Goal: Information Seeking & Learning: Learn about a topic

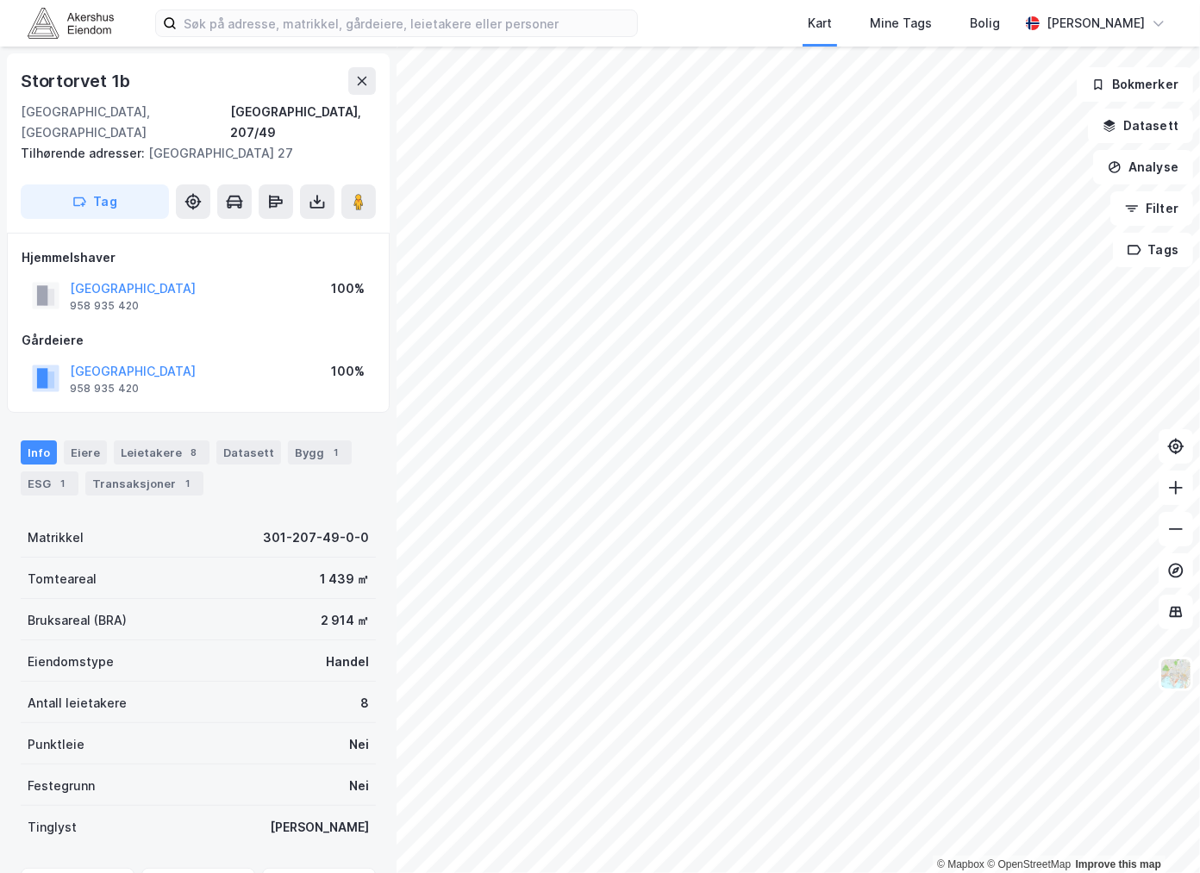
scroll to position [84, 0]
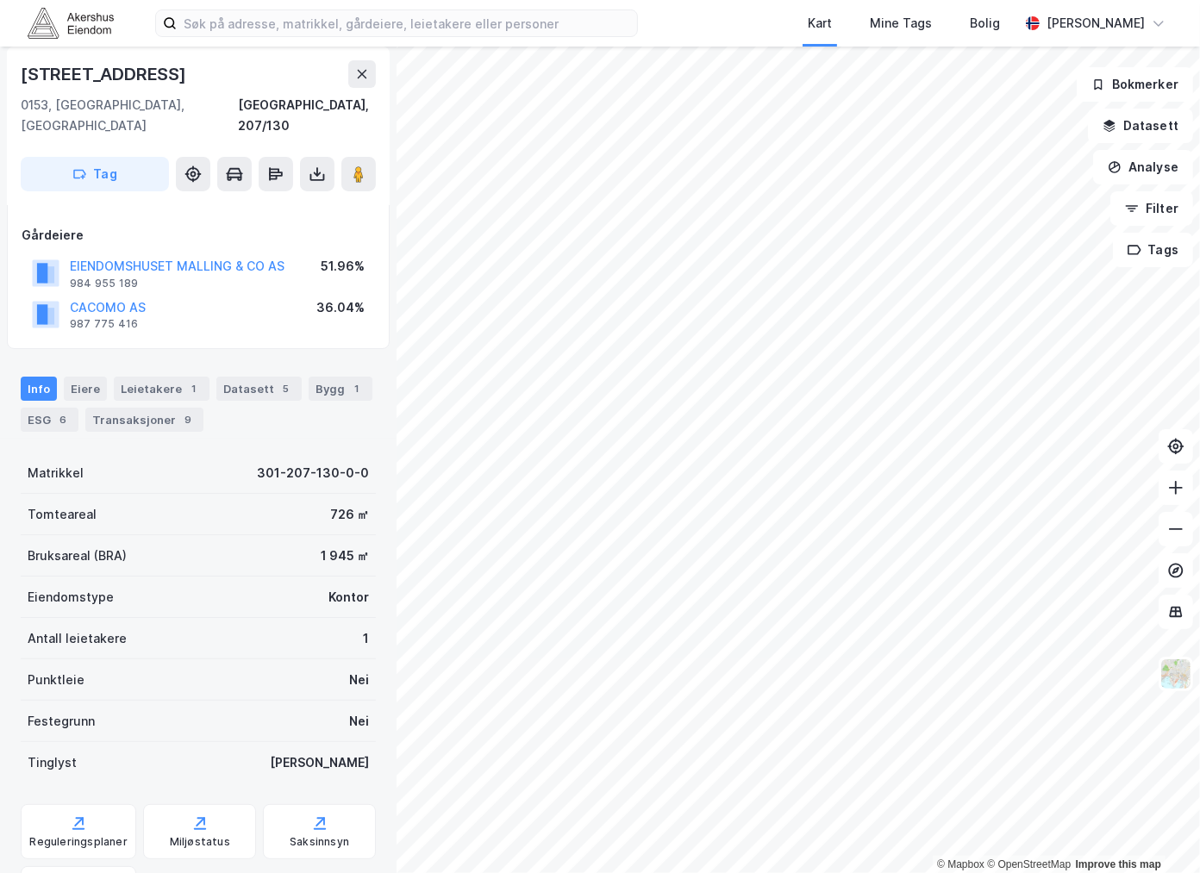
scroll to position [84, 0]
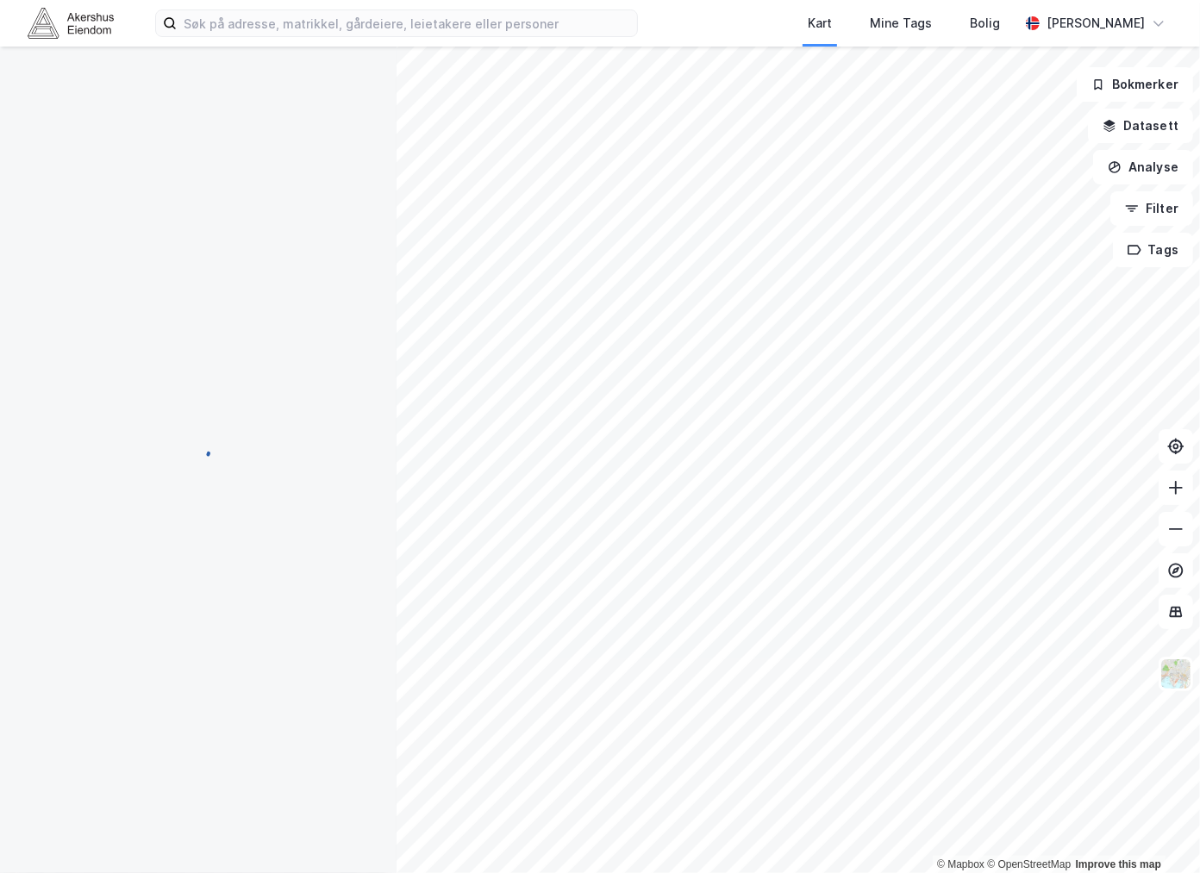
scroll to position [84, 0]
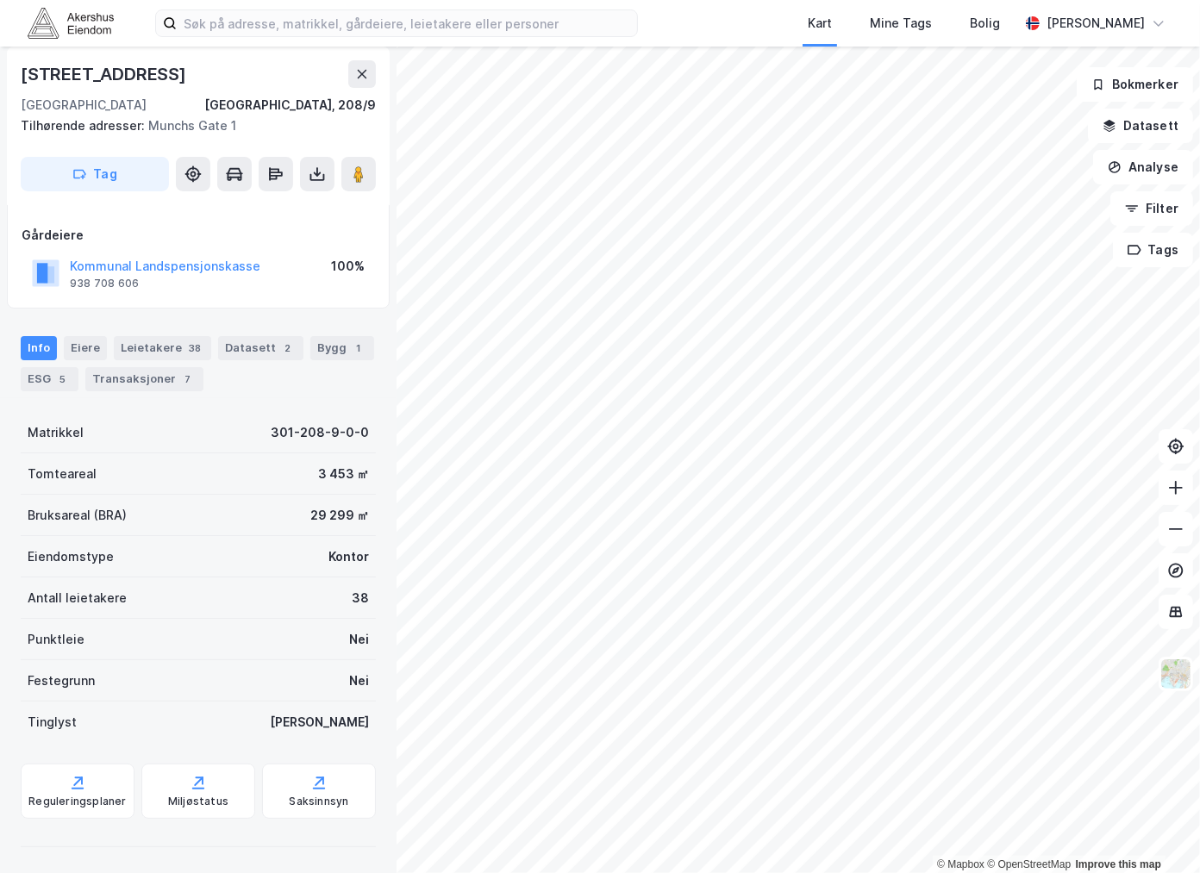
click at [186, 329] on div "Info [PERSON_NAME] 38 Datasett 2 Bygg 1 ESG 5 Transaksjoner 7" at bounding box center [198, 356] width 396 height 83
click at [168, 347] on div "Leietakere 38" at bounding box center [162, 348] width 97 height 24
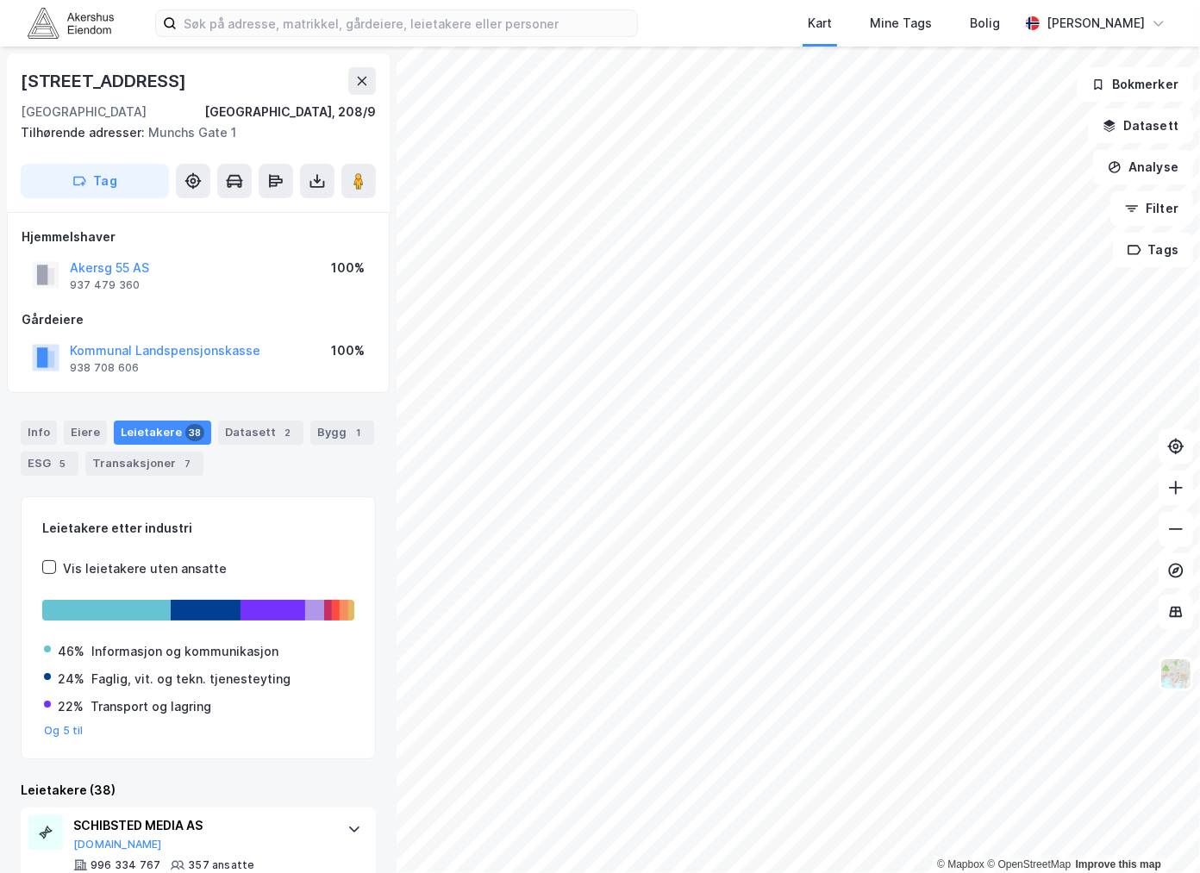
scroll to position [383, 0]
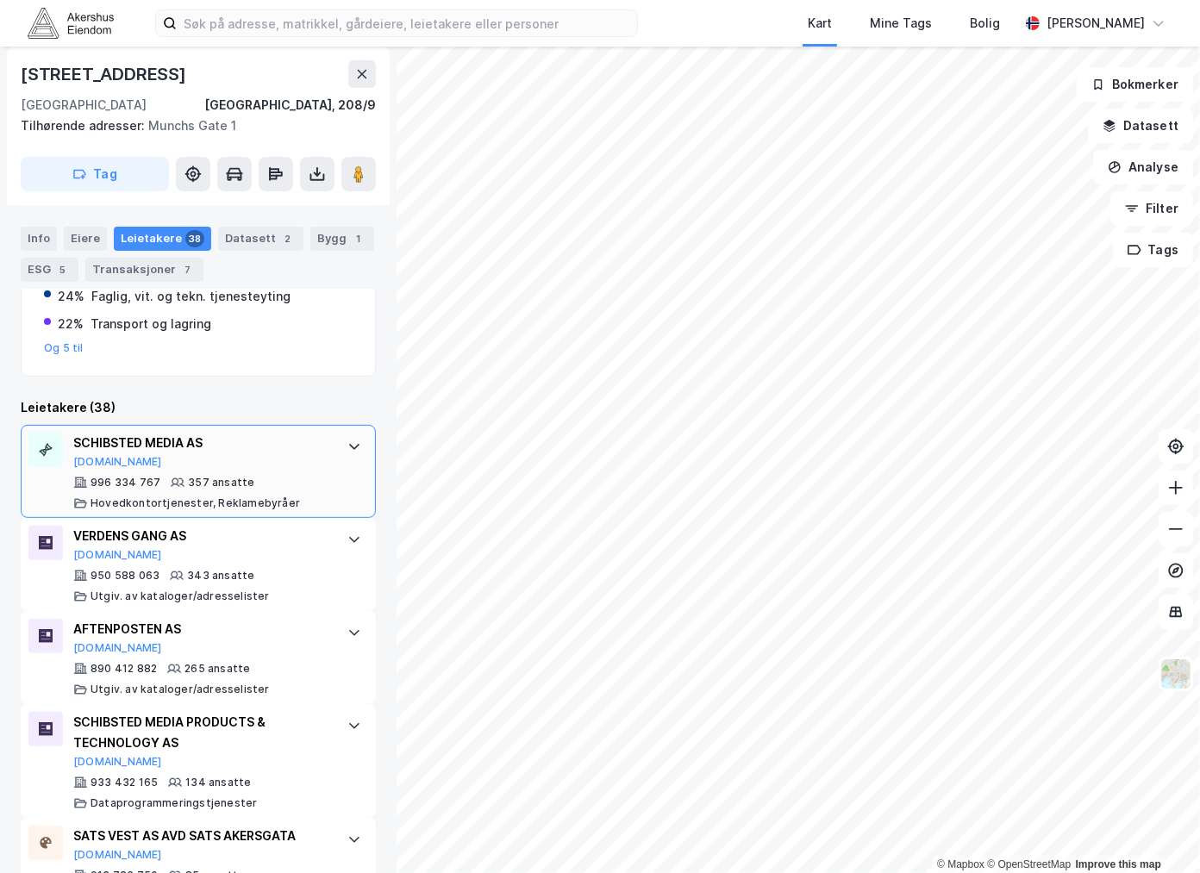
click at [252, 479] on div "996 334 767 357 ansatte Hovedkontortjenester, Reklamebyråer" at bounding box center [201, 493] width 257 height 34
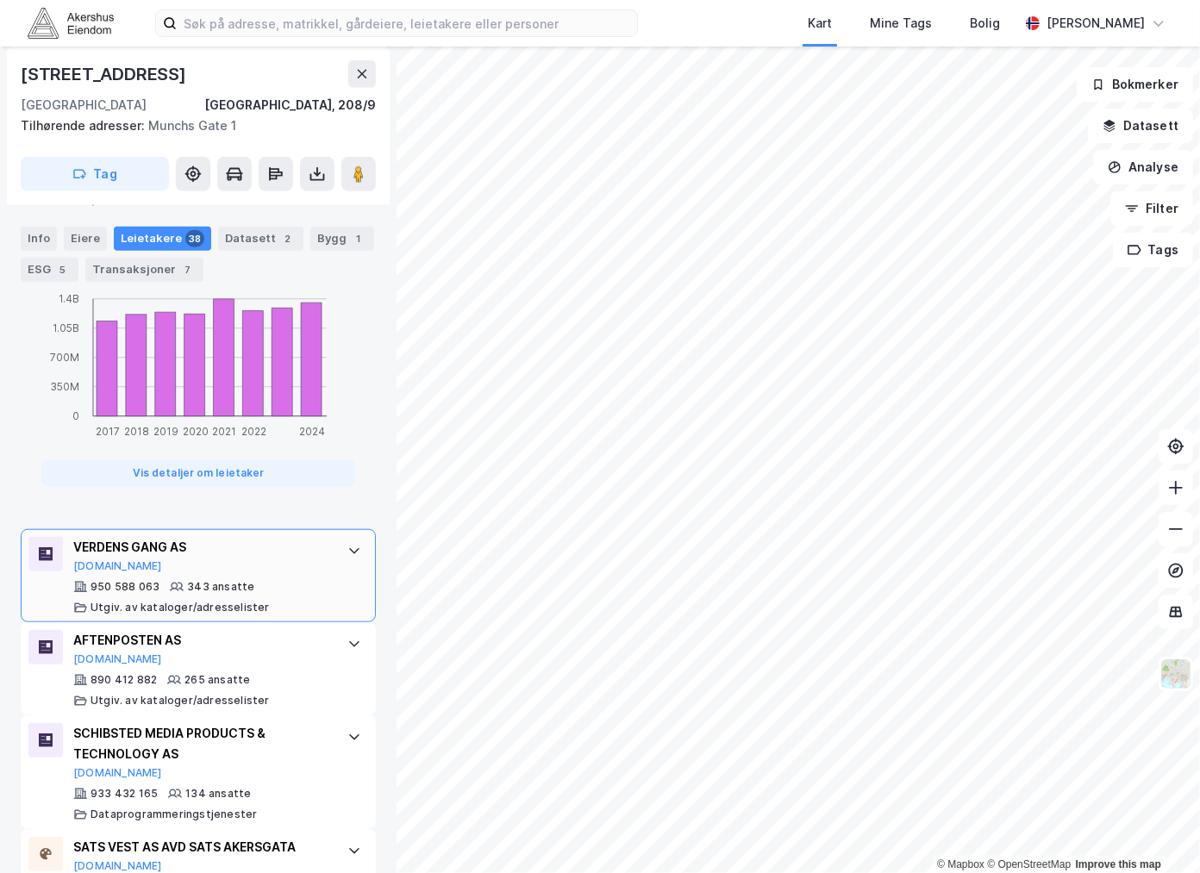
scroll to position [1149, 0]
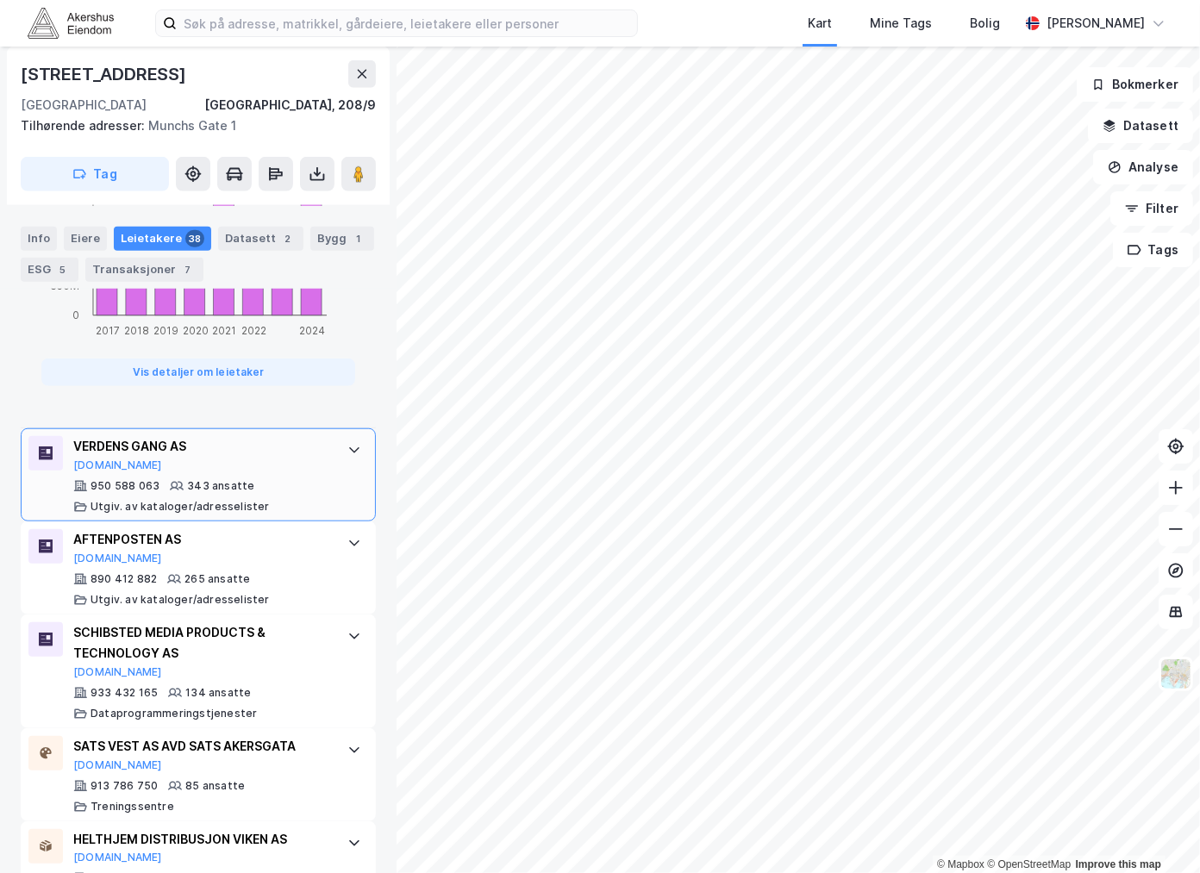
click at [222, 471] on div "VERDENS GANG AS [DOMAIN_NAME]" at bounding box center [201, 454] width 257 height 36
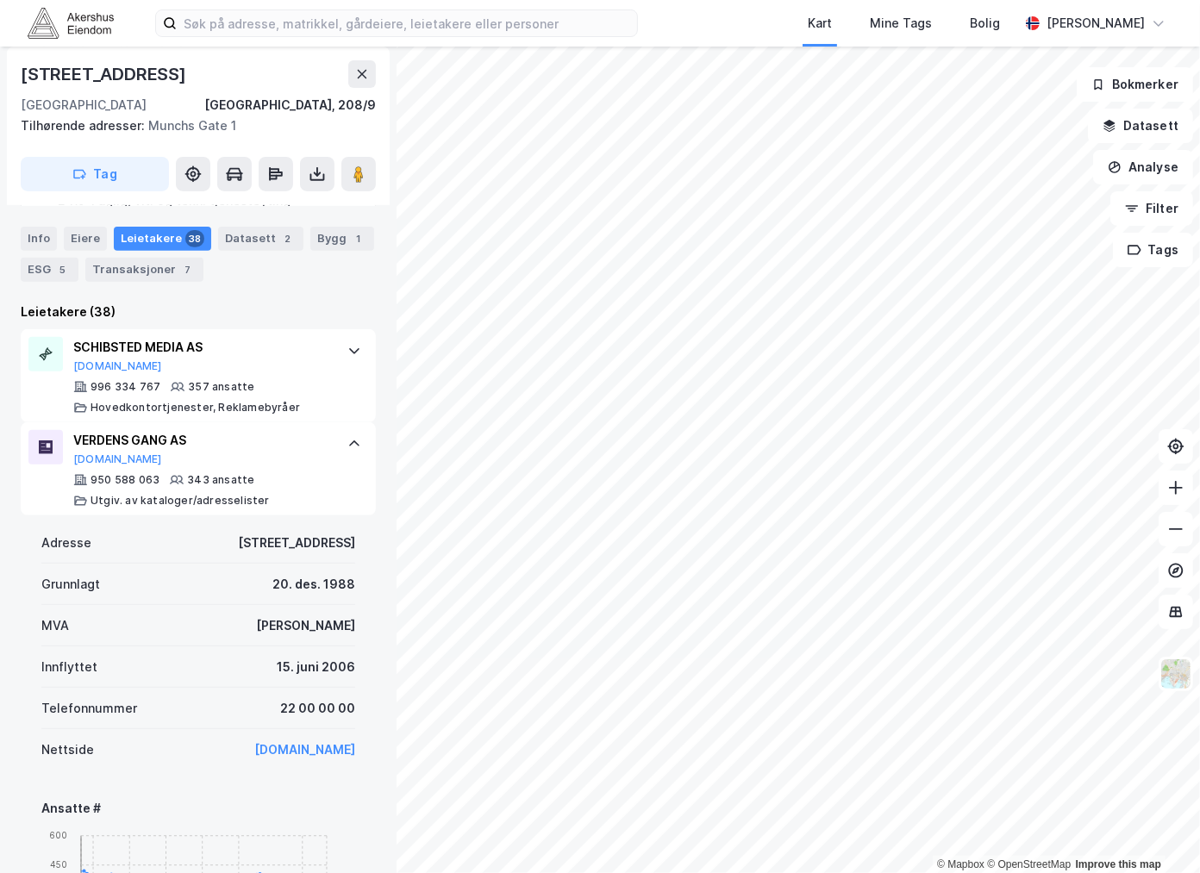
scroll to position [383, 0]
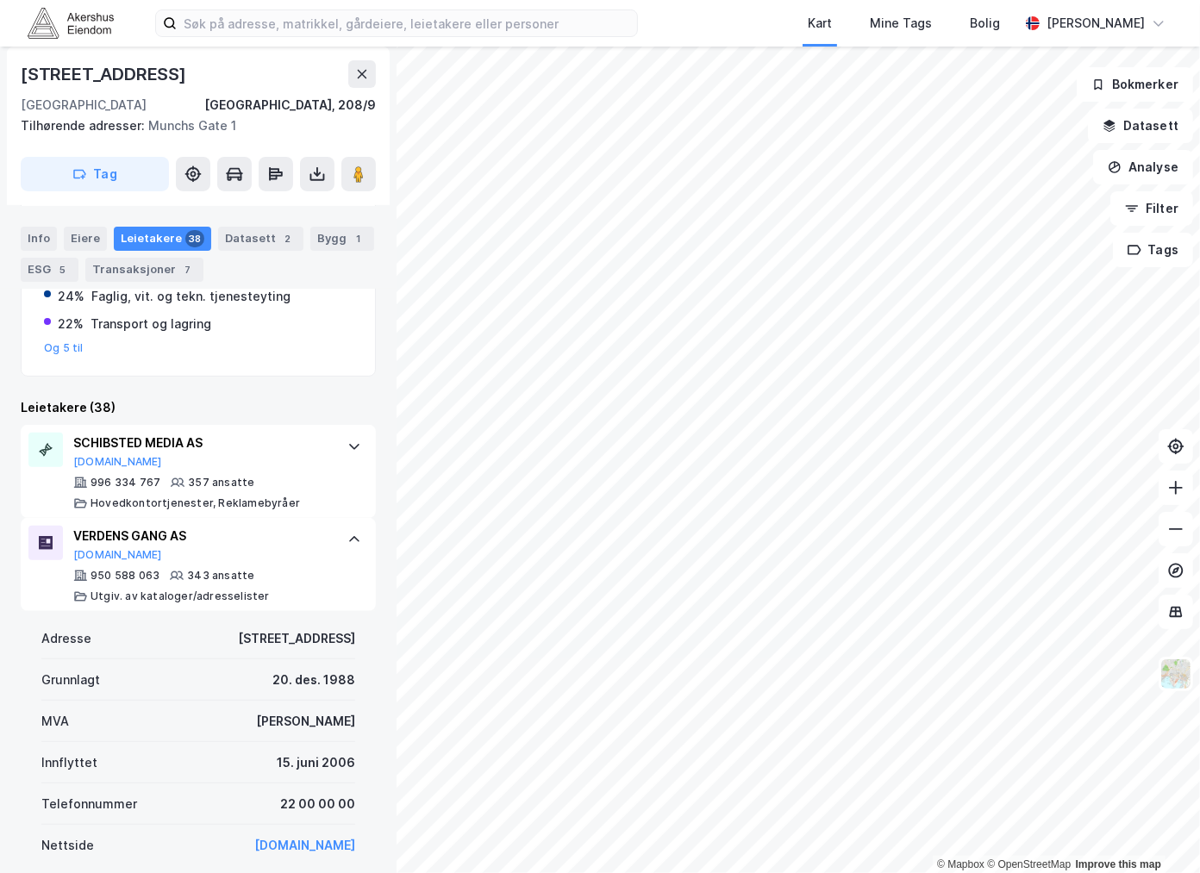
click at [247, 250] on div "Info [PERSON_NAME] 38 Datasett 2 Bygg 1 ESG 5 Transaksjoner 7" at bounding box center [198, 253] width 355 height 55
click at [253, 240] on div "Datasett 2" at bounding box center [260, 238] width 85 height 24
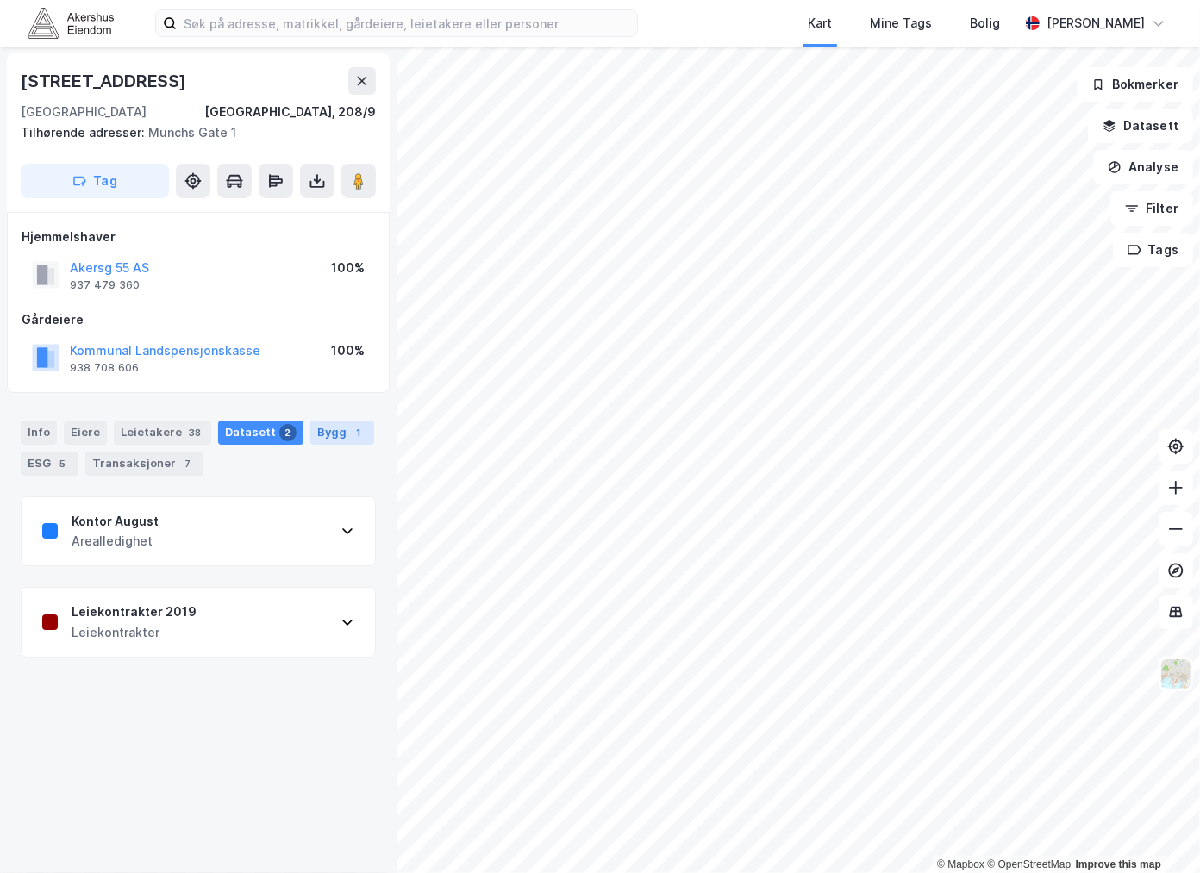
click at [310, 440] on div "Bygg 1" at bounding box center [342, 433] width 64 height 24
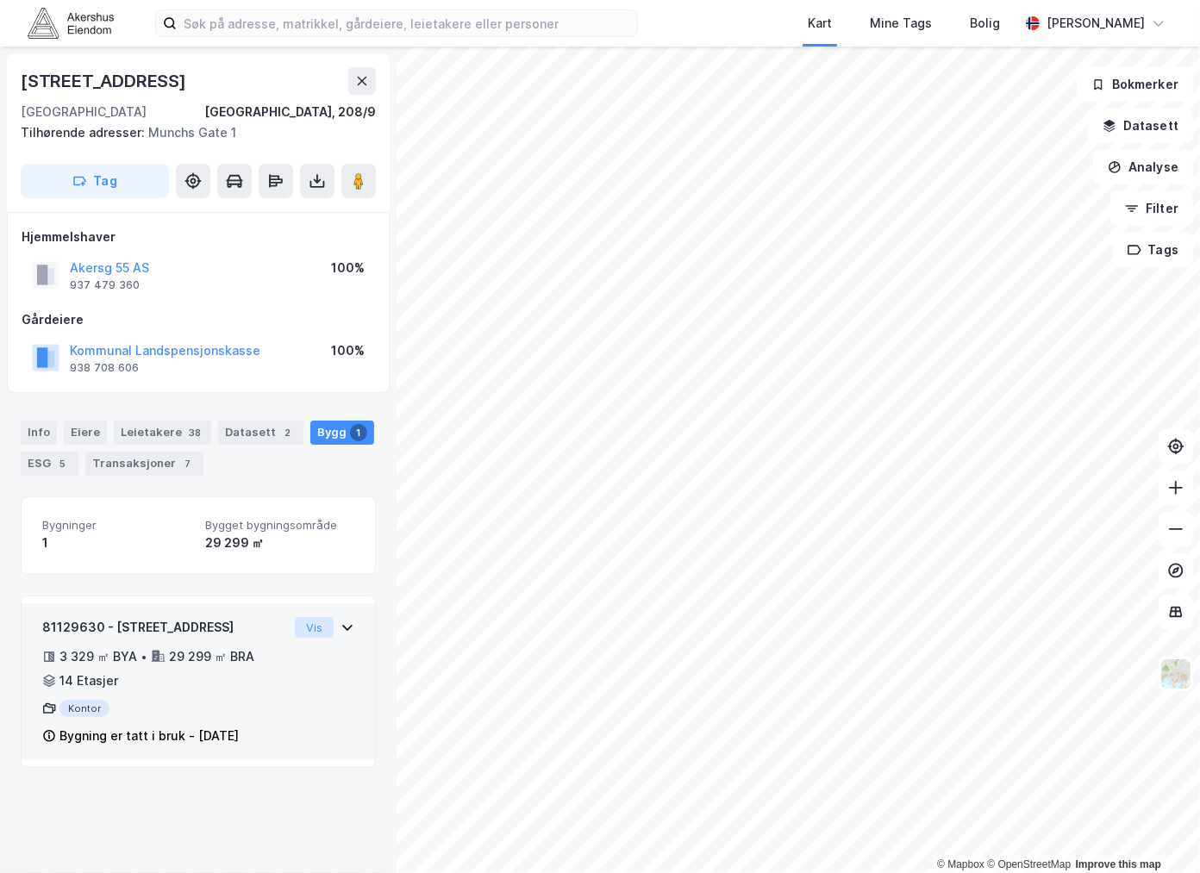
click at [306, 629] on button "Vis" at bounding box center [314, 627] width 39 height 21
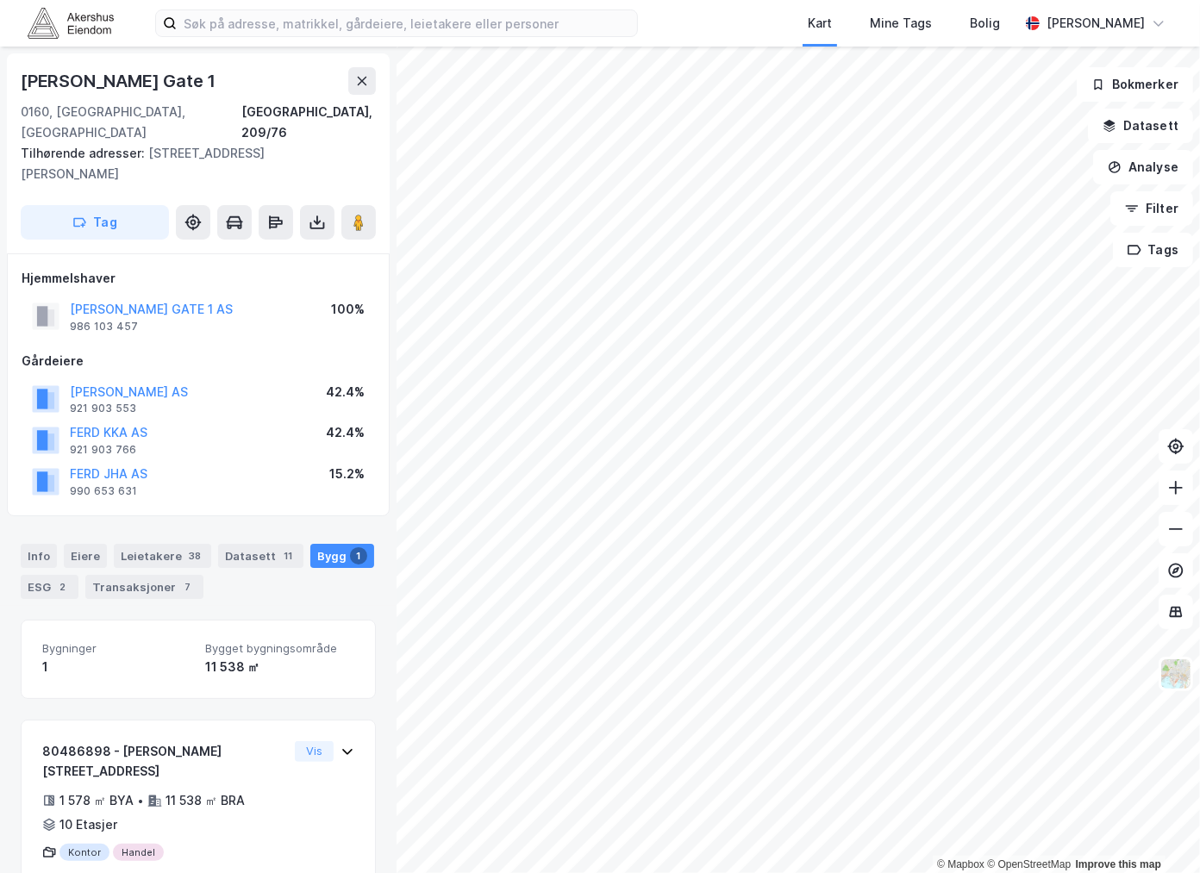
scroll to position [39, 0]
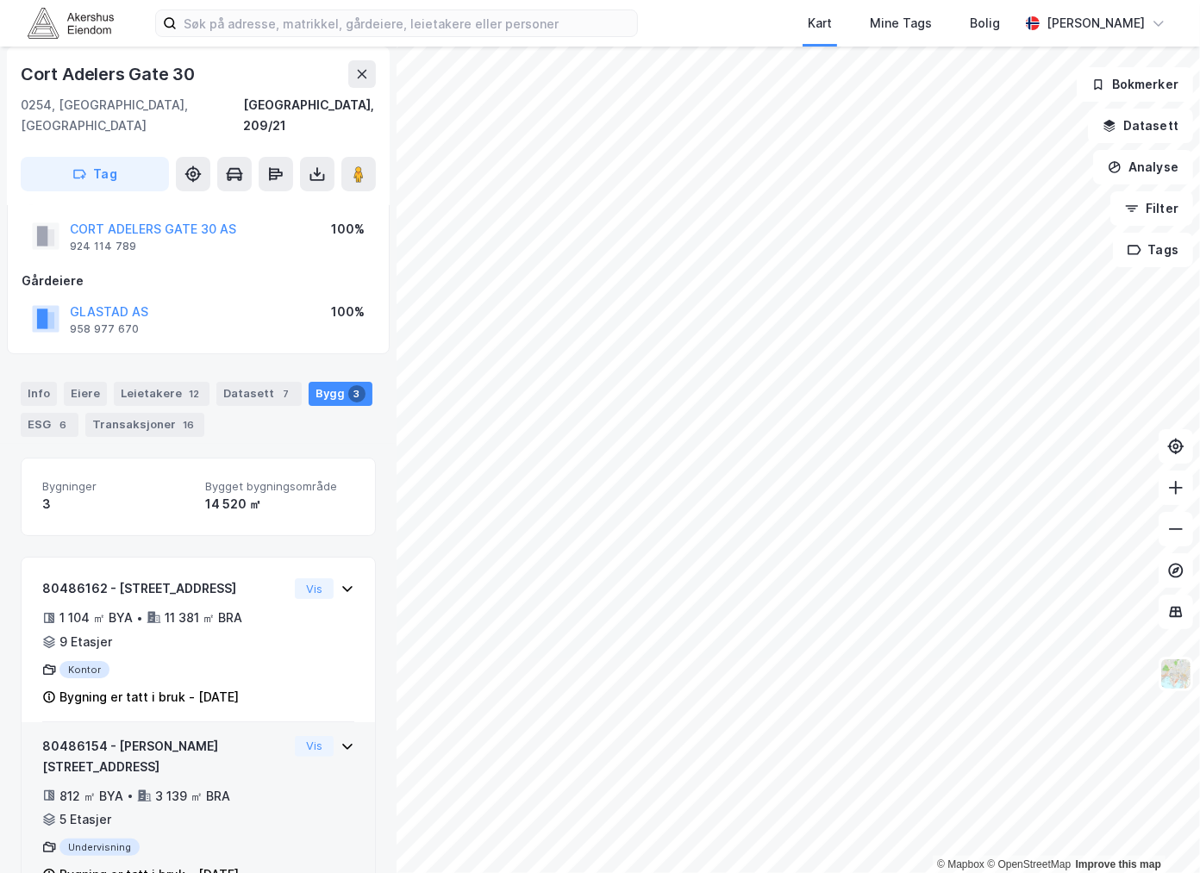
scroll to position [159, 0]
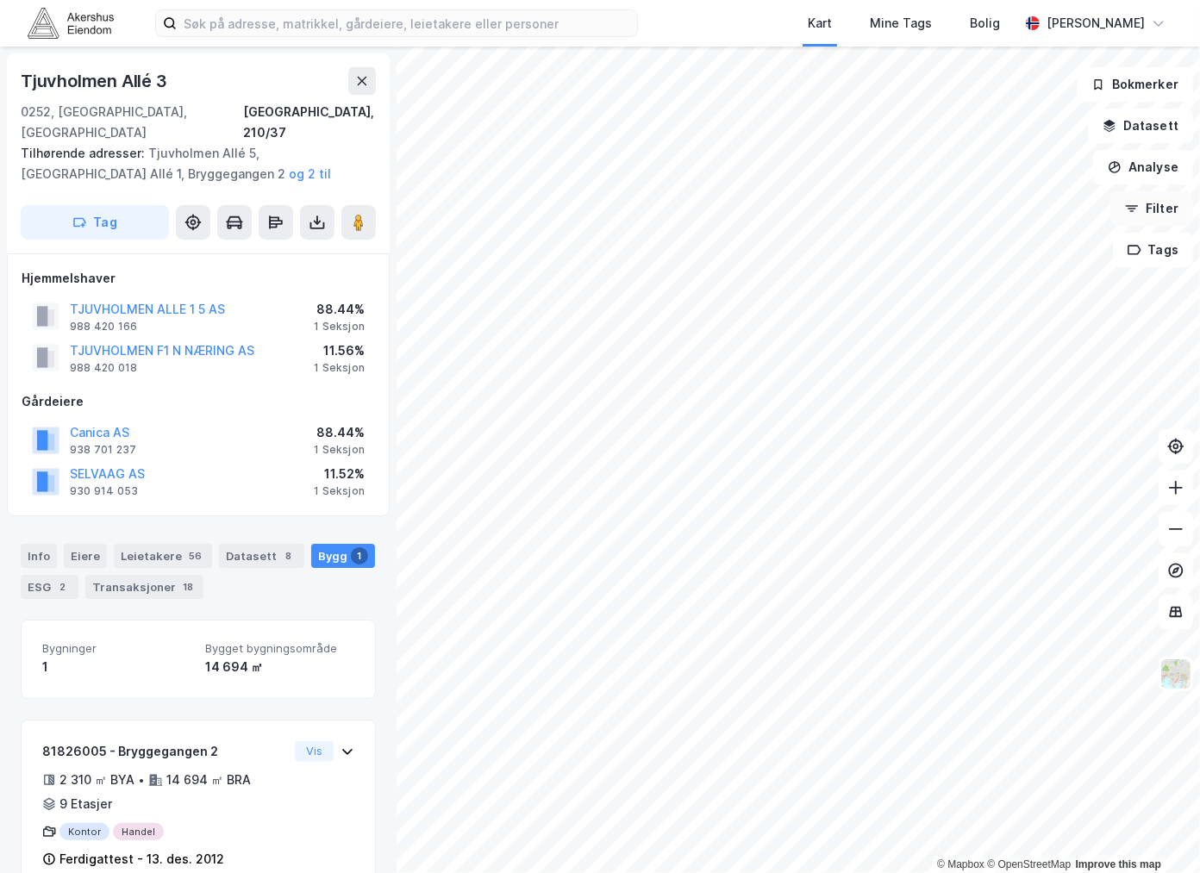
scroll to position [19, 0]
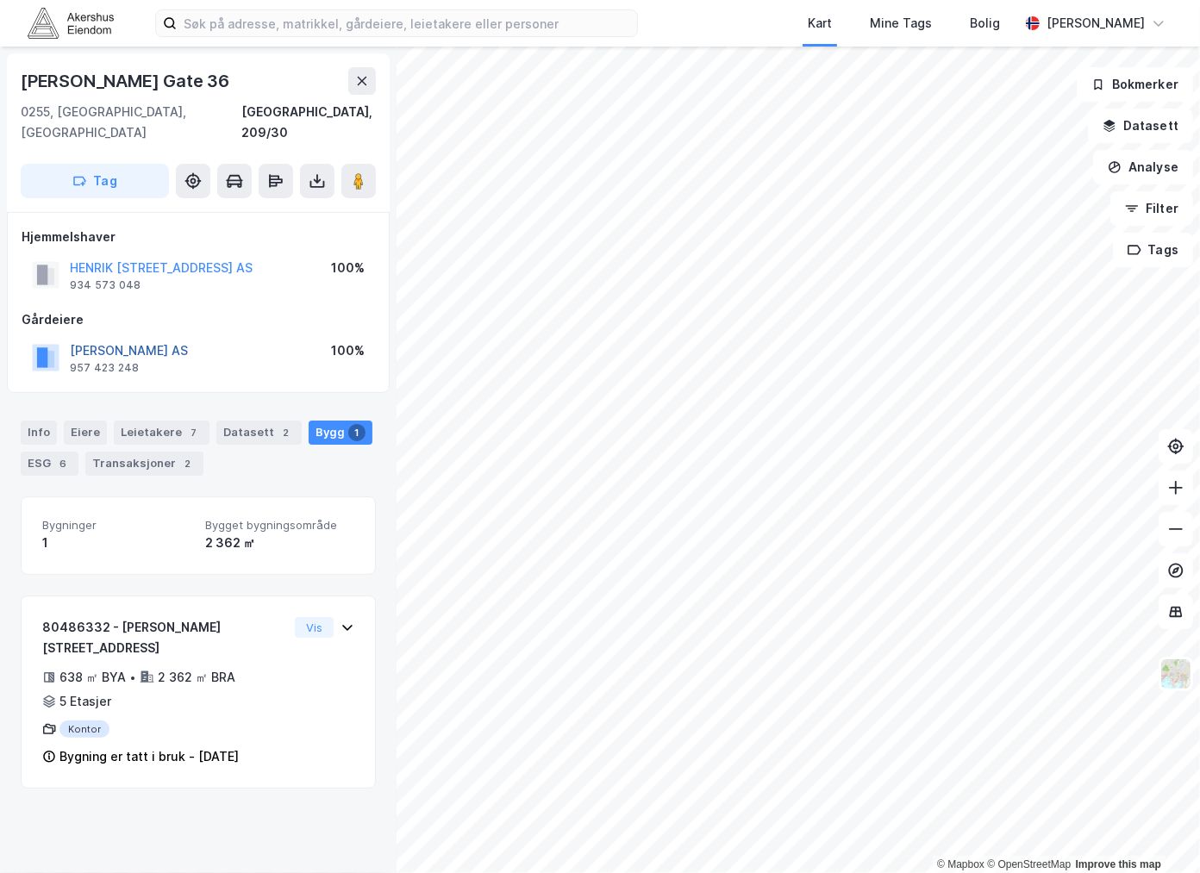
click at [0, 0] on button "[PERSON_NAME] AS" at bounding box center [0, 0] width 0 height 0
